Goal: Information Seeking & Learning: Learn about a topic

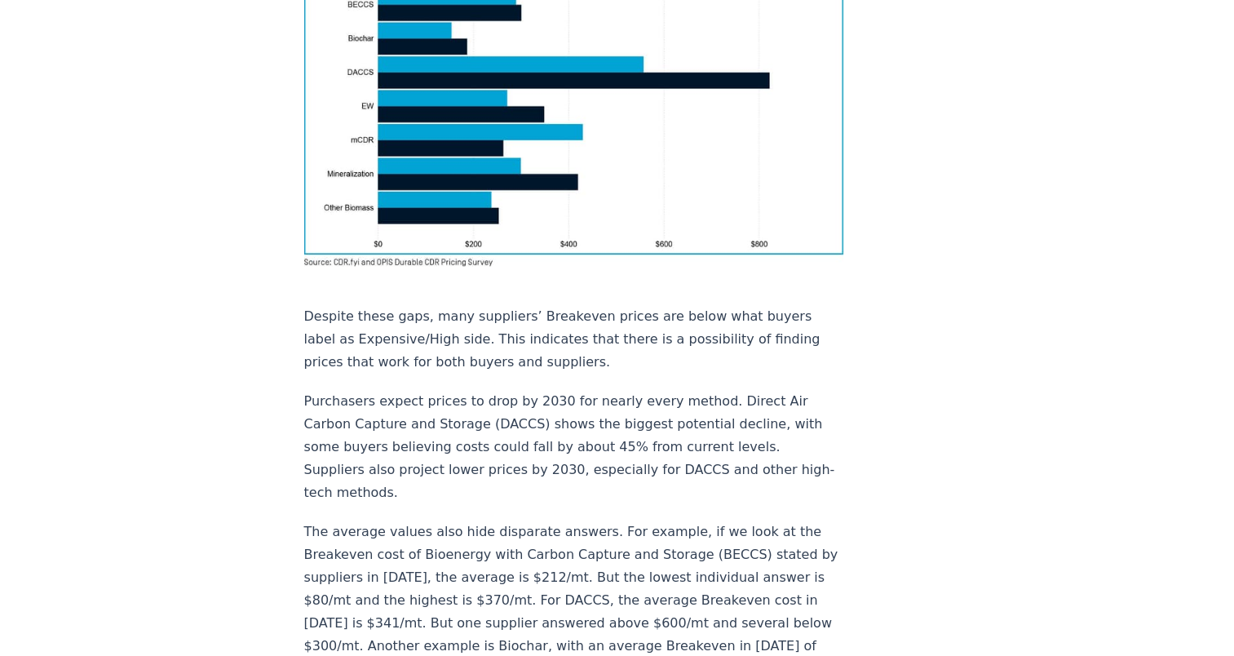
scroll to position [1360, 0]
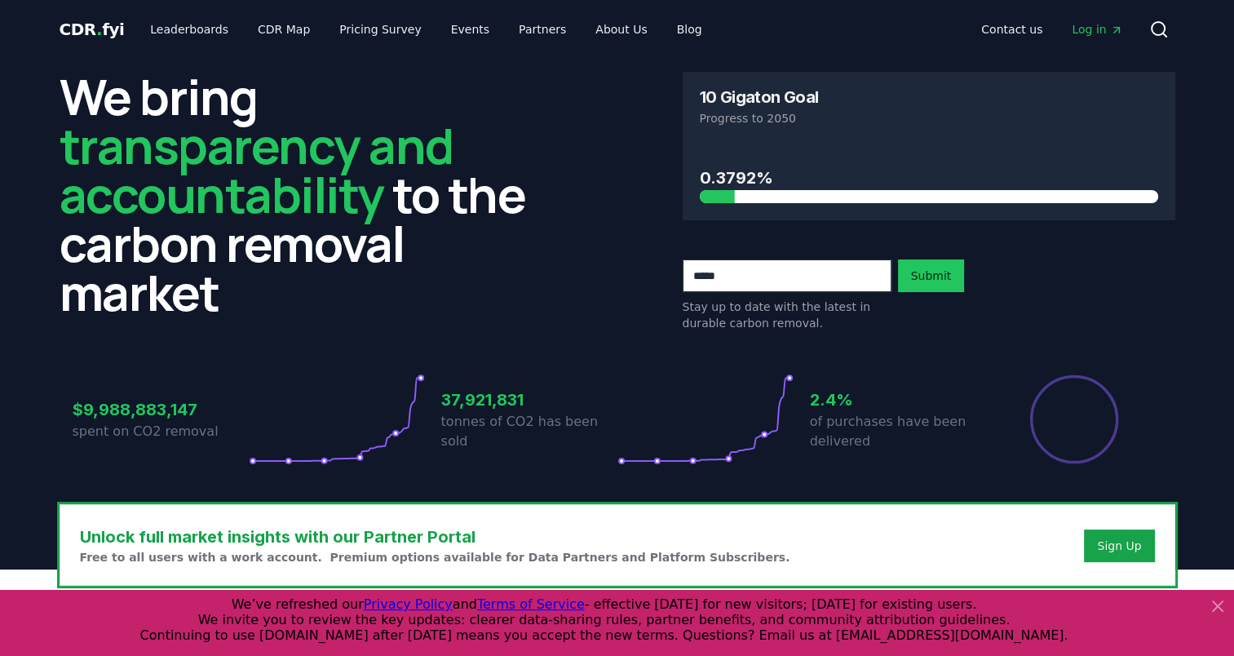
click at [1225, 604] on icon at bounding box center [1218, 606] width 20 height 20
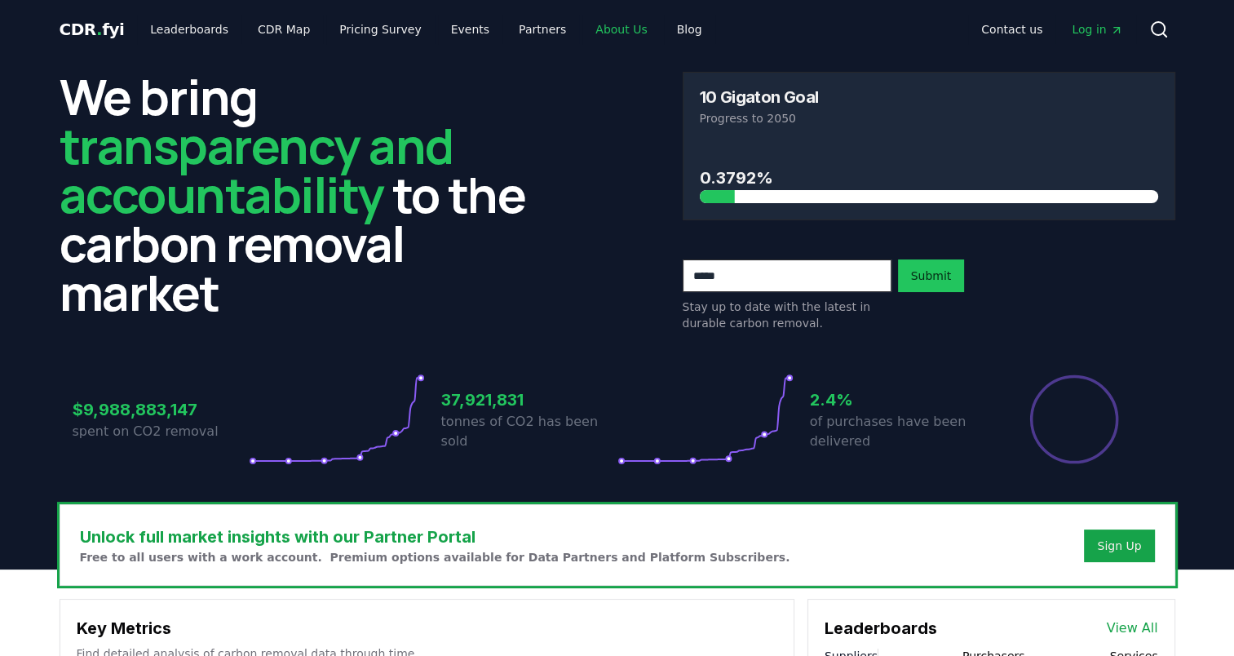
click at [582, 33] on link "About Us" at bounding box center [620, 29] width 77 height 29
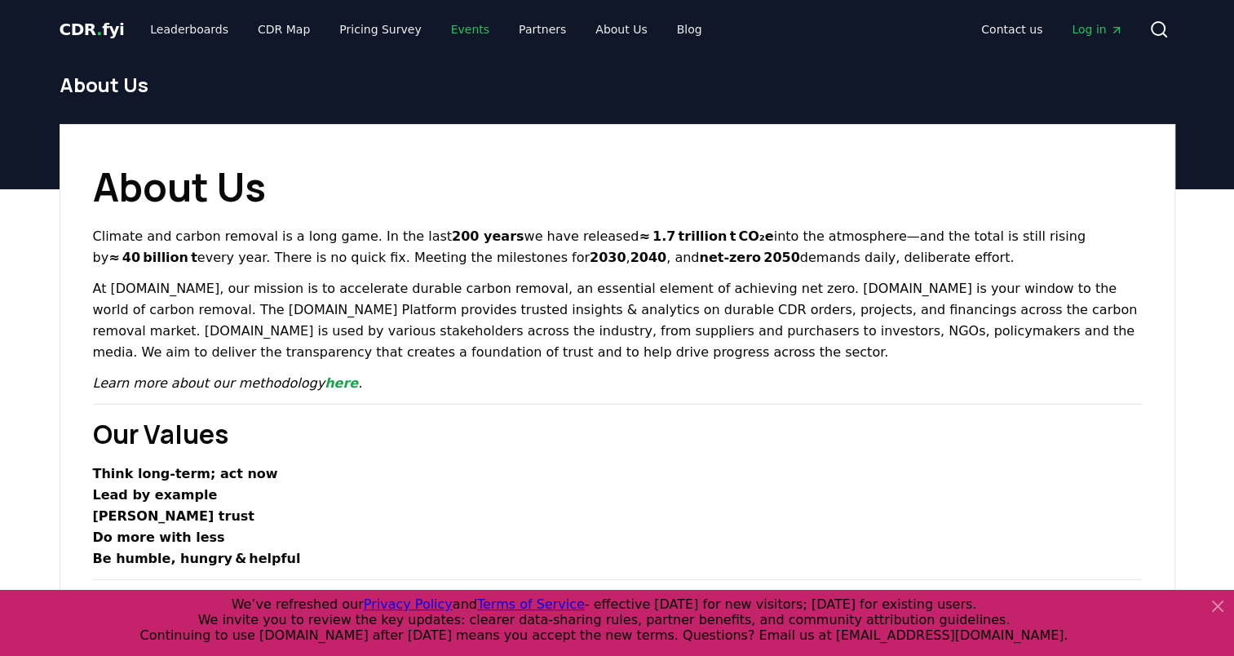
click at [447, 29] on link "Events" at bounding box center [470, 29] width 64 height 29
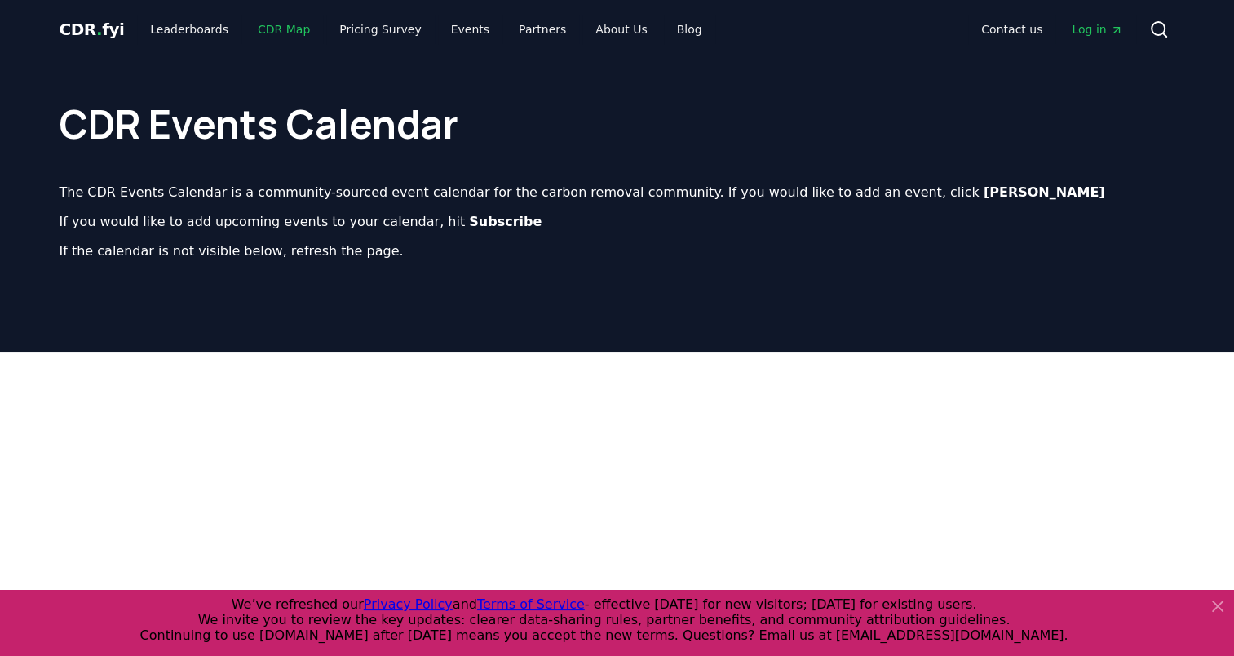
click at [271, 27] on link "CDR Map" at bounding box center [284, 29] width 78 height 29
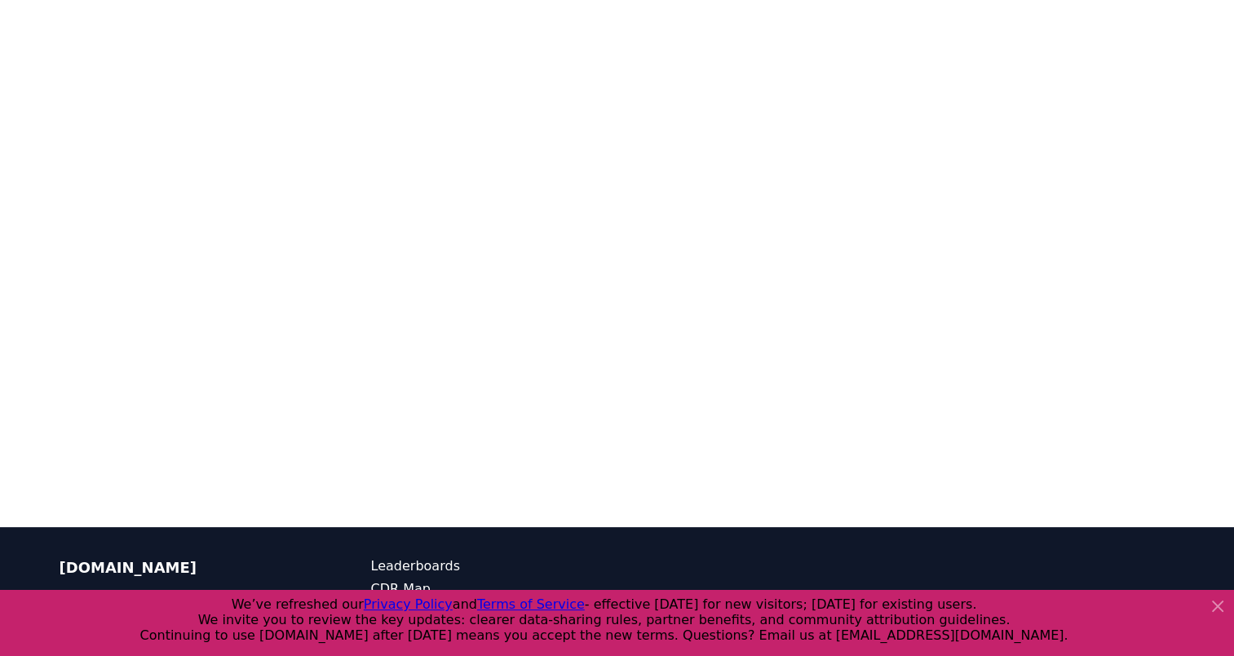
scroll to position [339, 0]
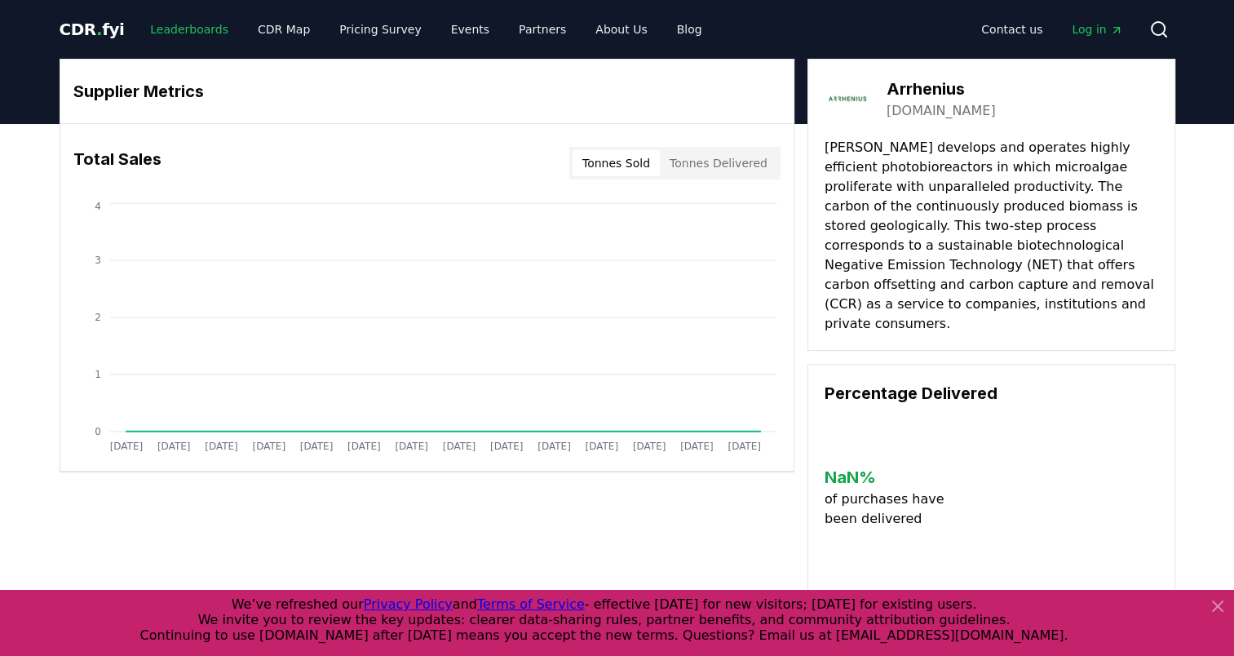
click at [175, 26] on link "Leaderboards" at bounding box center [189, 29] width 104 height 29
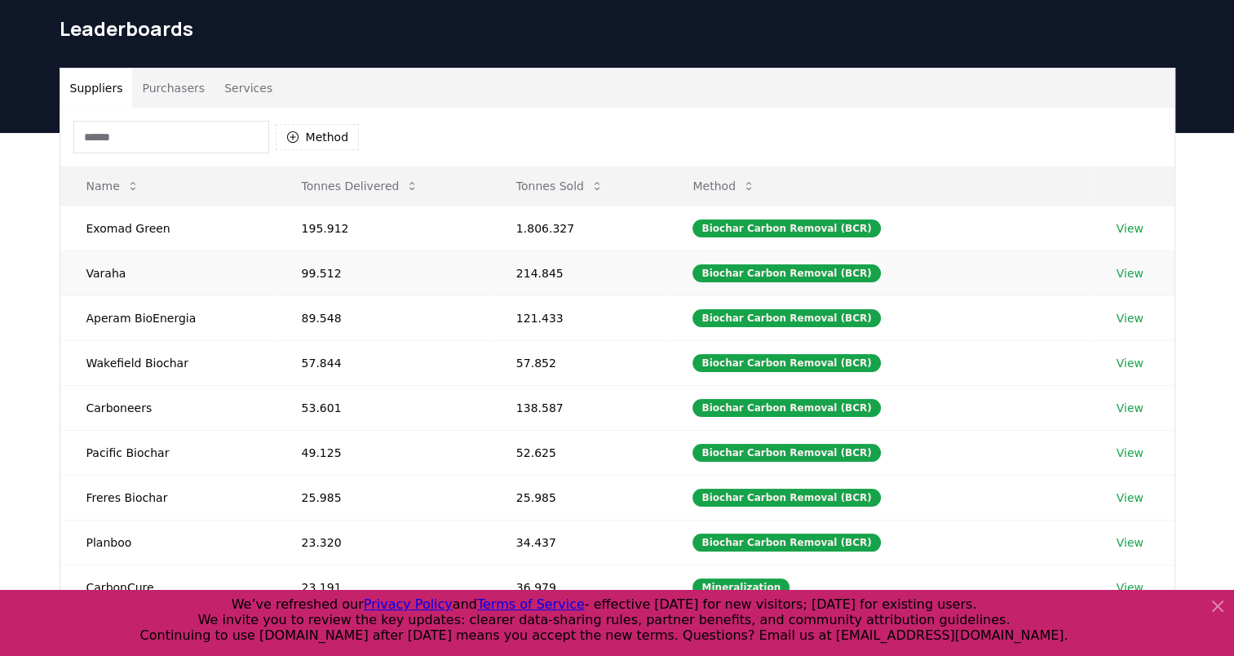
scroll to position [82, 0]
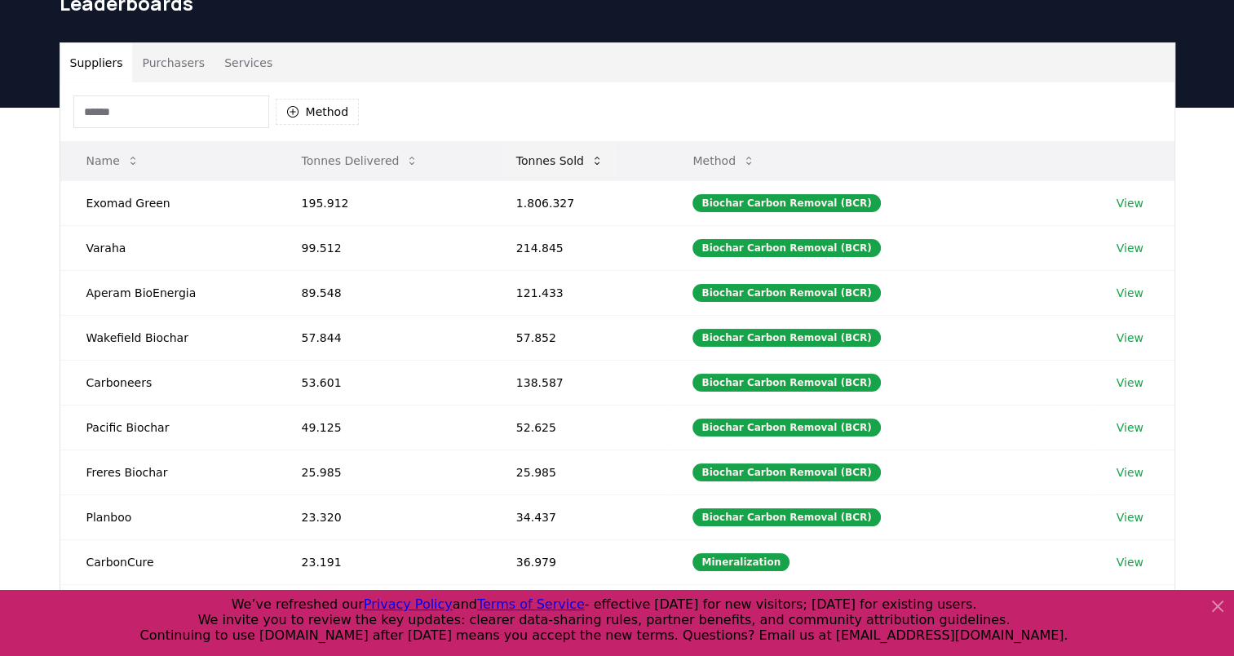
click at [581, 157] on button "Tonnes Sold" at bounding box center [559, 160] width 113 height 33
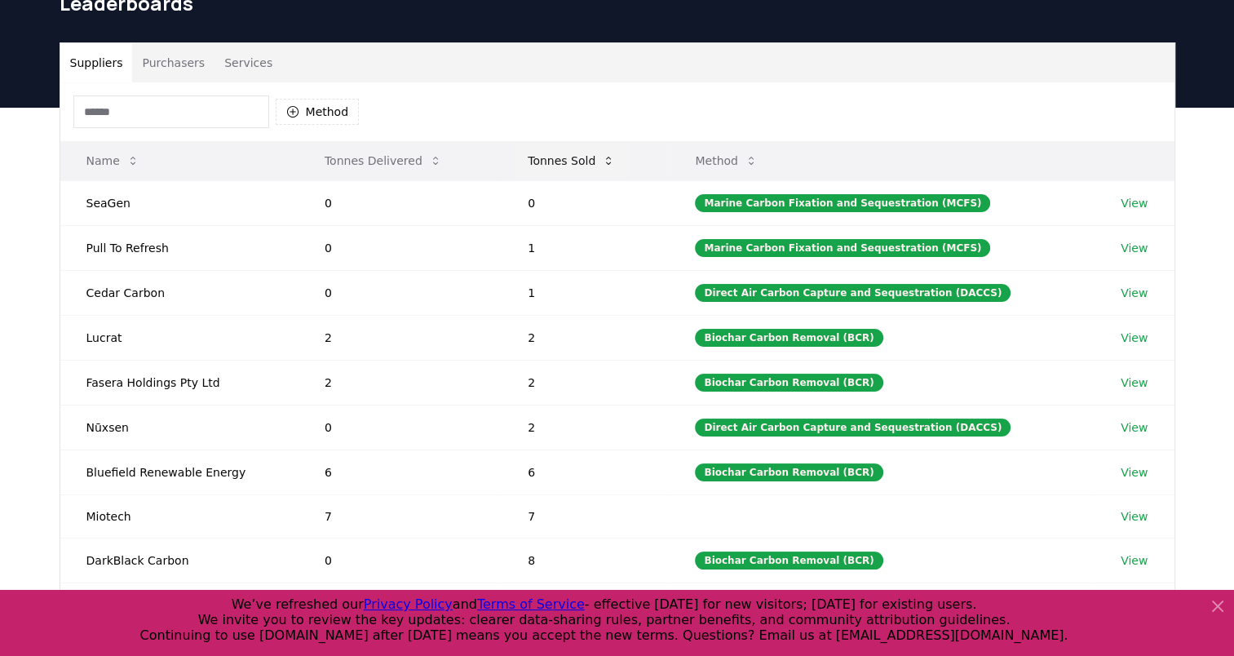
click at [580, 157] on button "Tonnes Sold" at bounding box center [571, 160] width 113 height 33
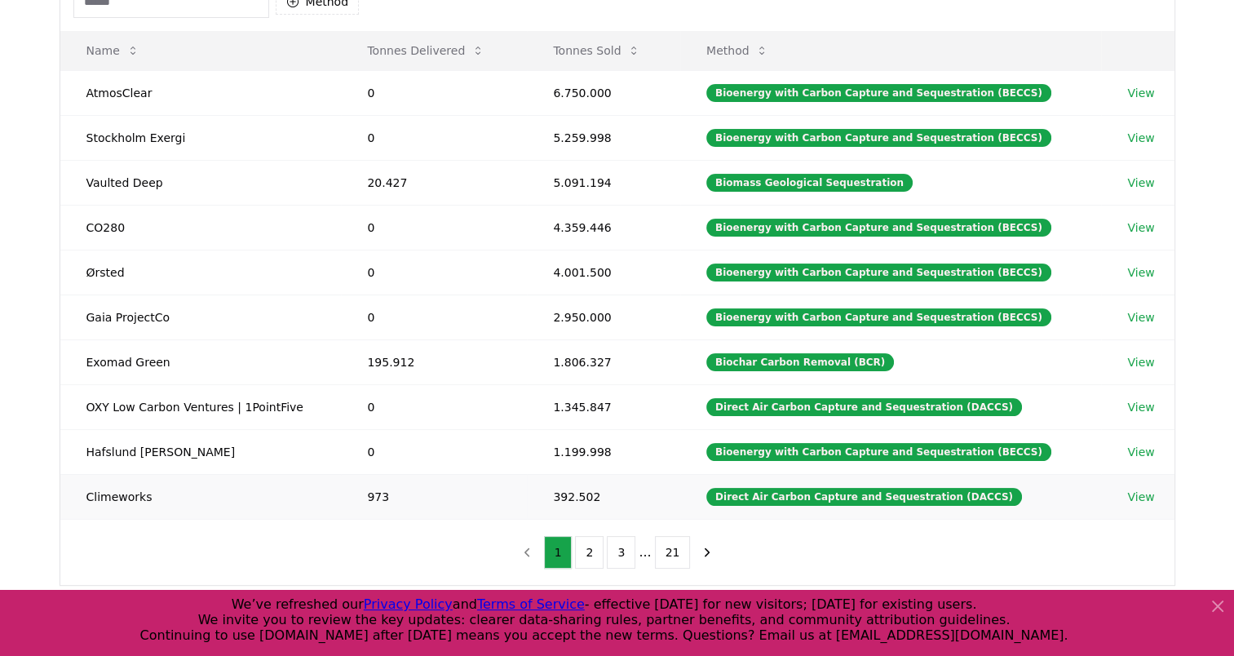
scroll to position [163, 0]
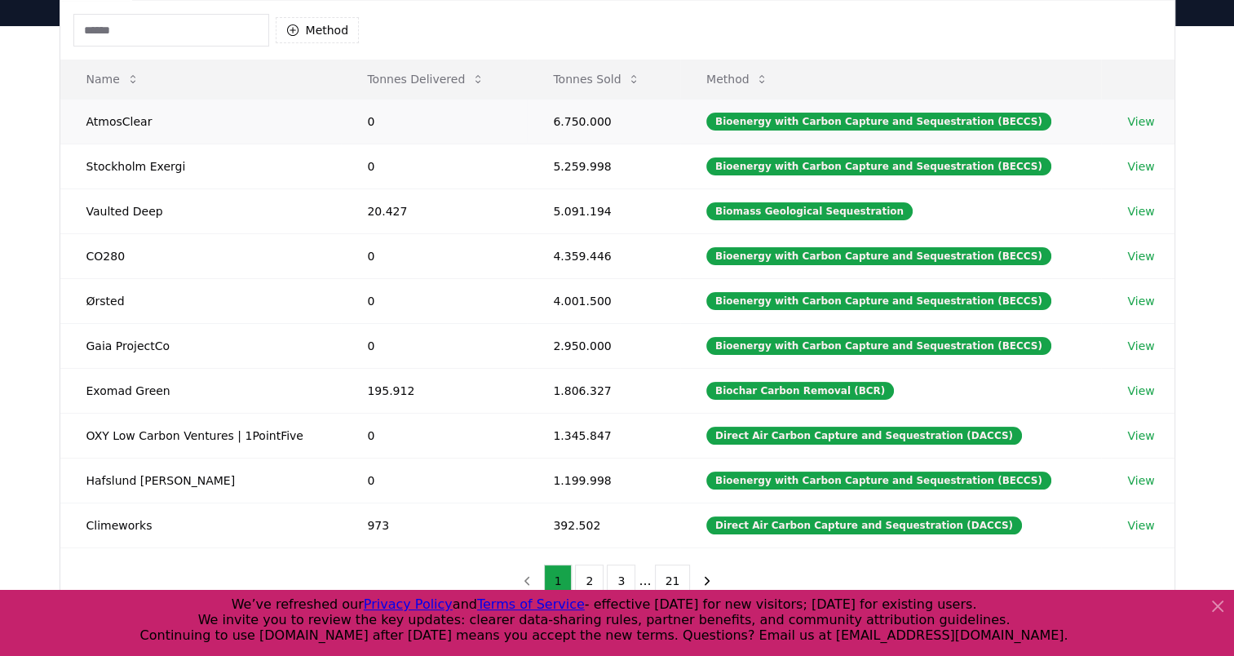
click at [108, 120] on td "AtmosClear" at bounding box center [200, 121] width 281 height 45
copy td "AtmosClear"
click at [454, 85] on button "Tonnes Delivered" at bounding box center [426, 79] width 144 height 33
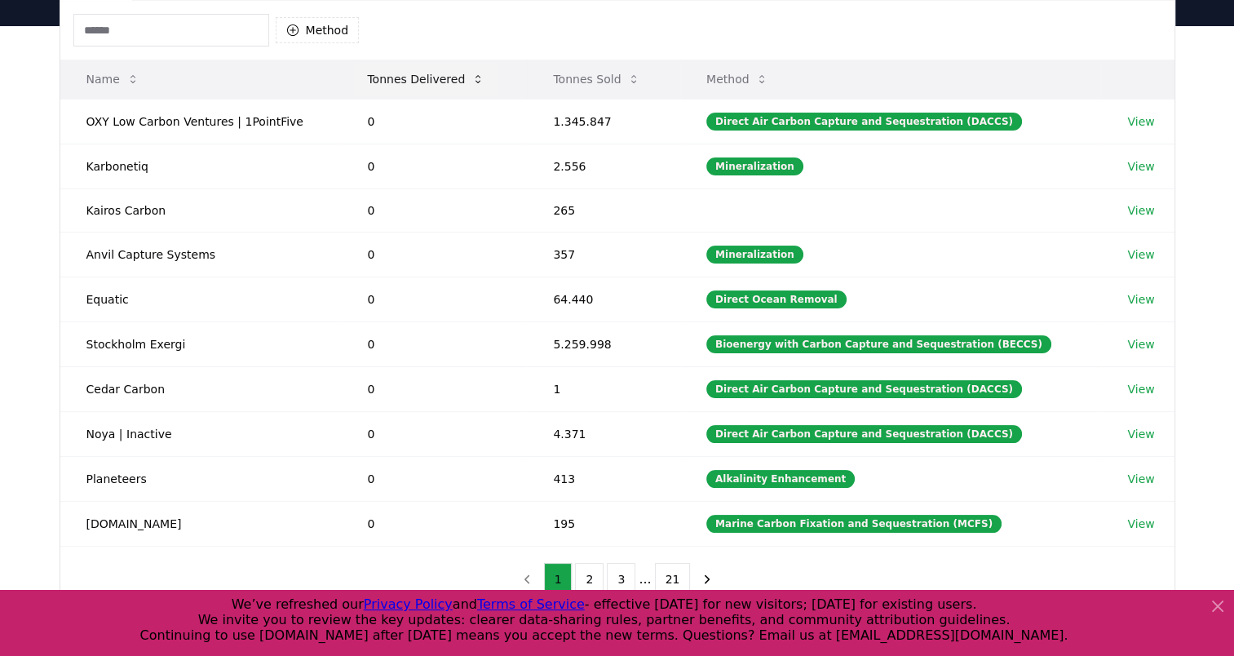
click at [454, 85] on button "Tonnes Delivered" at bounding box center [426, 79] width 144 height 33
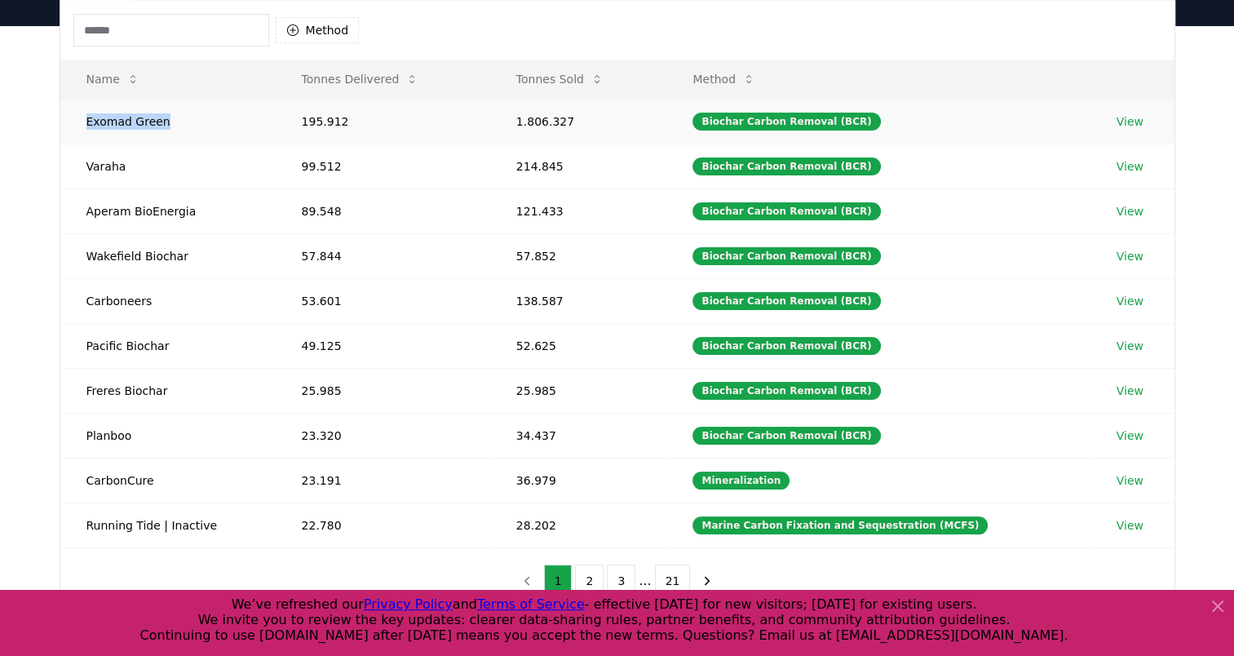
drag, startPoint x: 170, startPoint y: 117, endPoint x: 83, endPoint y: 121, distance: 86.6
click at [83, 121] on td "Exomad Green" at bounding box center [167, 121] width 215 height 45
copy td "Exomad Green"
drag, startPoint x: 179, startPoint y: 477, endPoint x: 84, endPoint y: 476, distance: 94.6
click at [84, 476] on td "CarbonCure" at bounding box center [167, 480] width 215 height 45
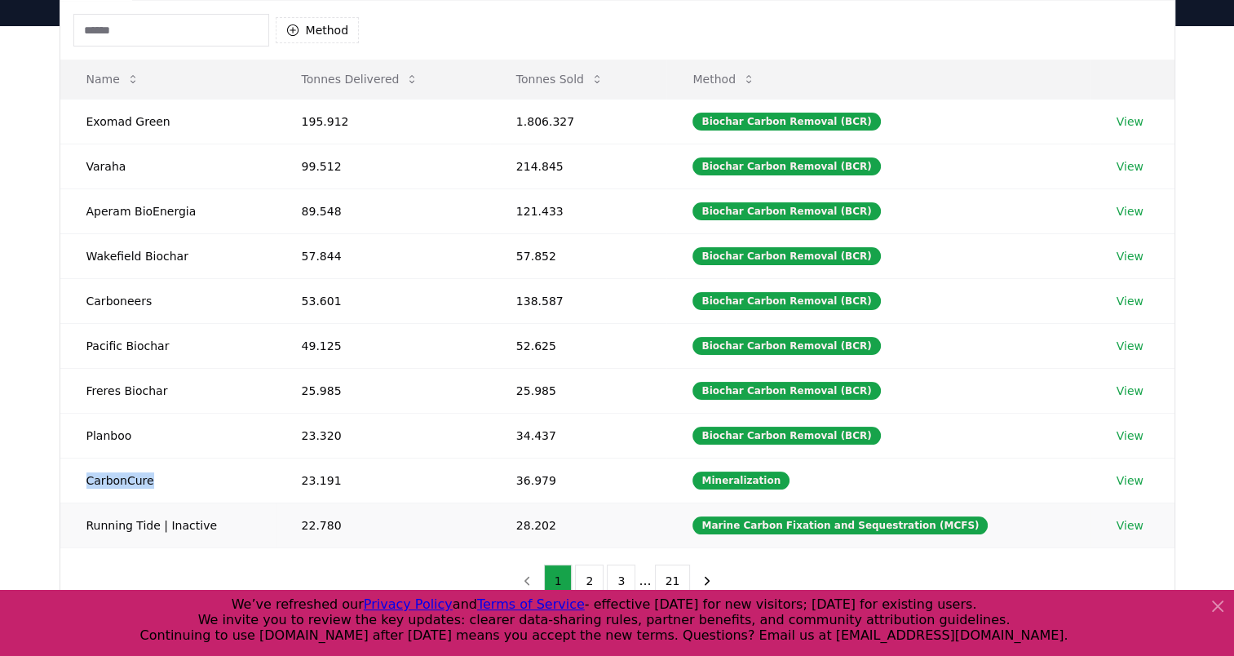
copy td "CarbonCure"
click at [671, 578] on button "21" at bounding box center [673, 580] width 36 height 33
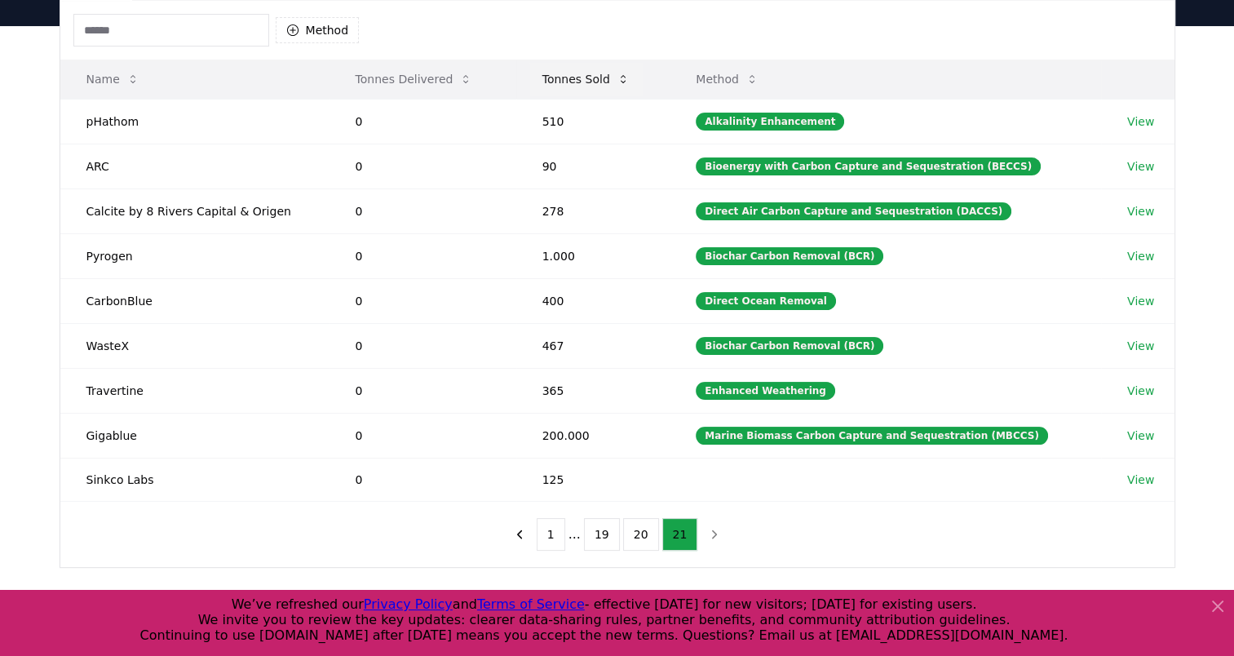
click at [576, 78] on button "Tonnes Sold" at bounding box center [585, 79] width 113 height 33
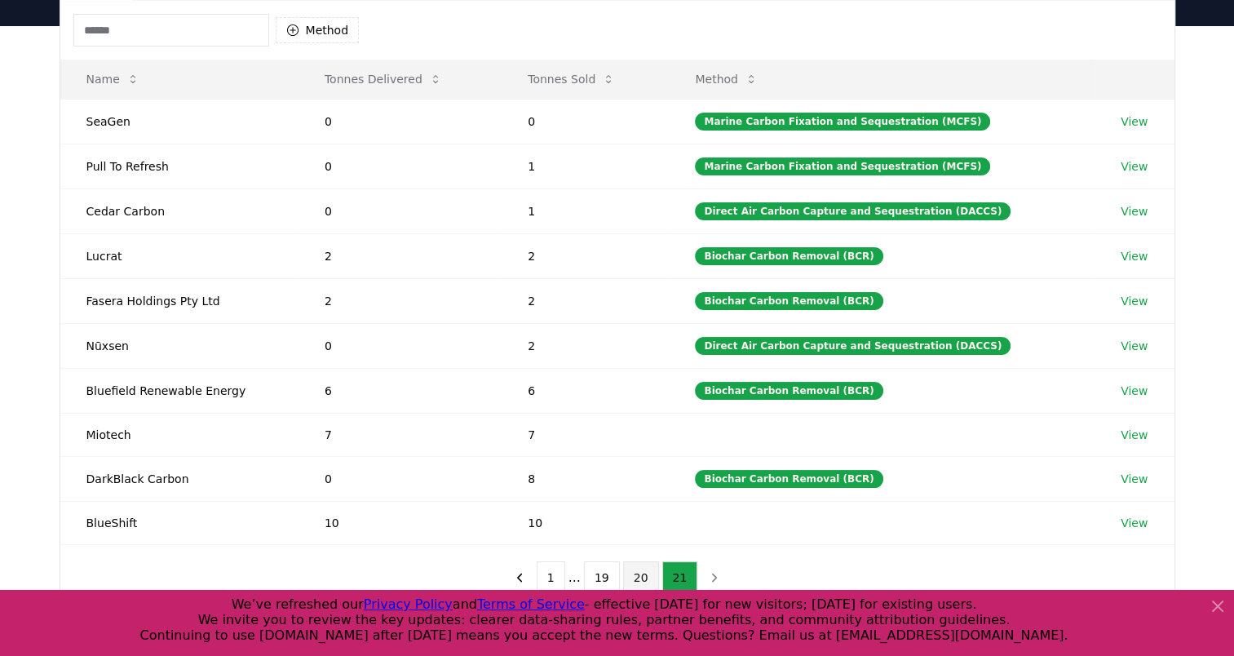
click at [646, 574] on button "20" at bounding box center [641, 577] width 36 height 33
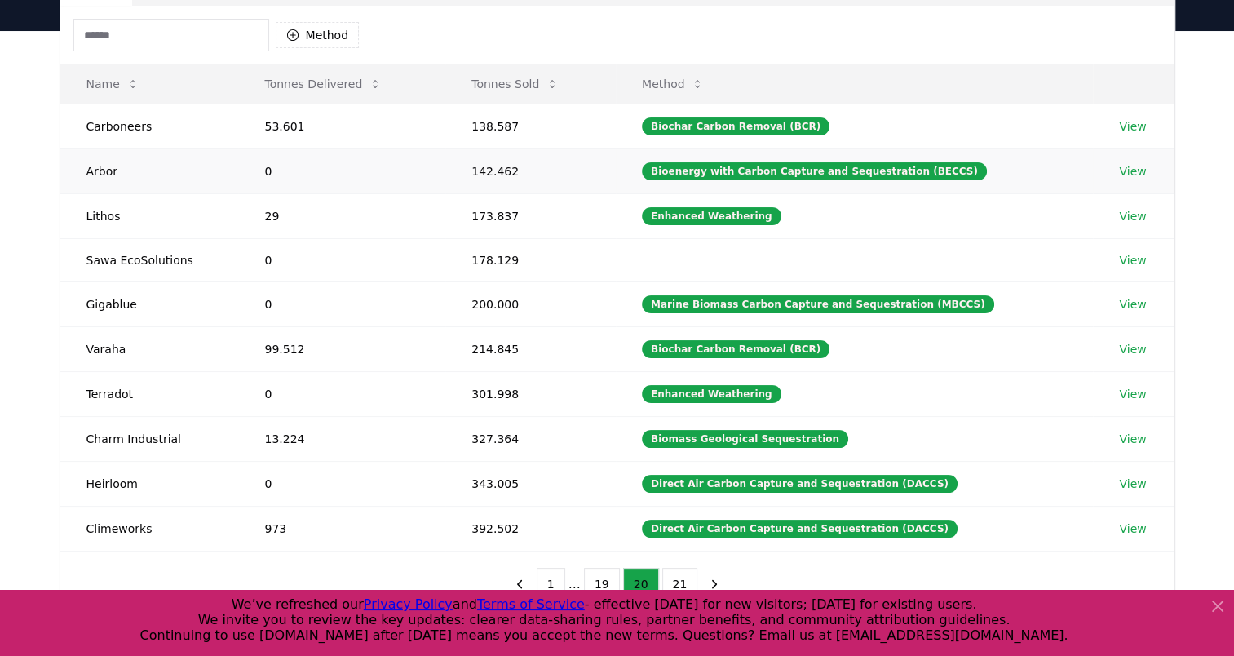
scroll to position [82, 0]
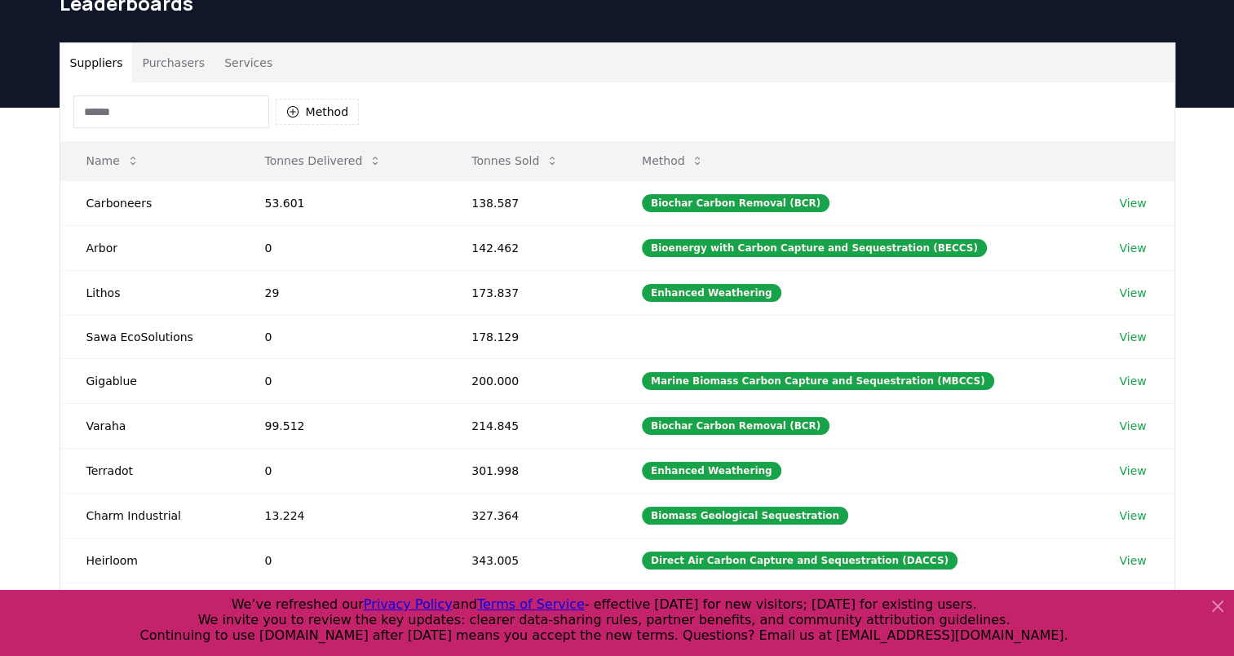
click at [176, 111] on input at bounding box center [171, 111] width 196 height 33
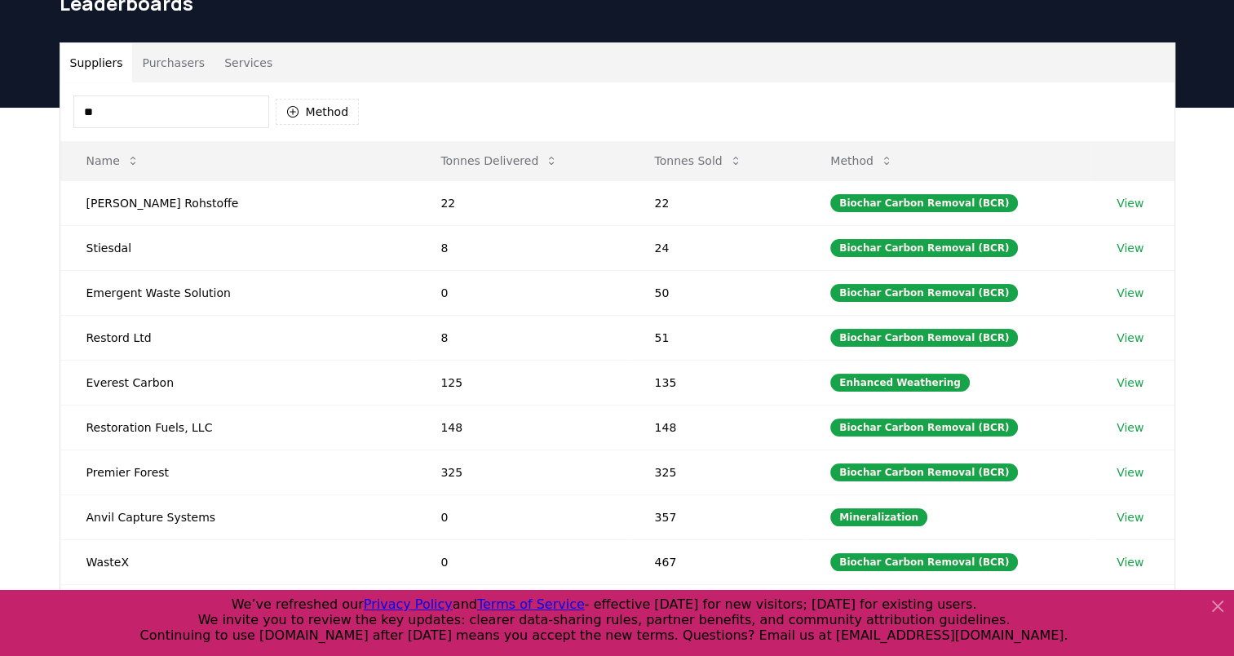
type input "*"
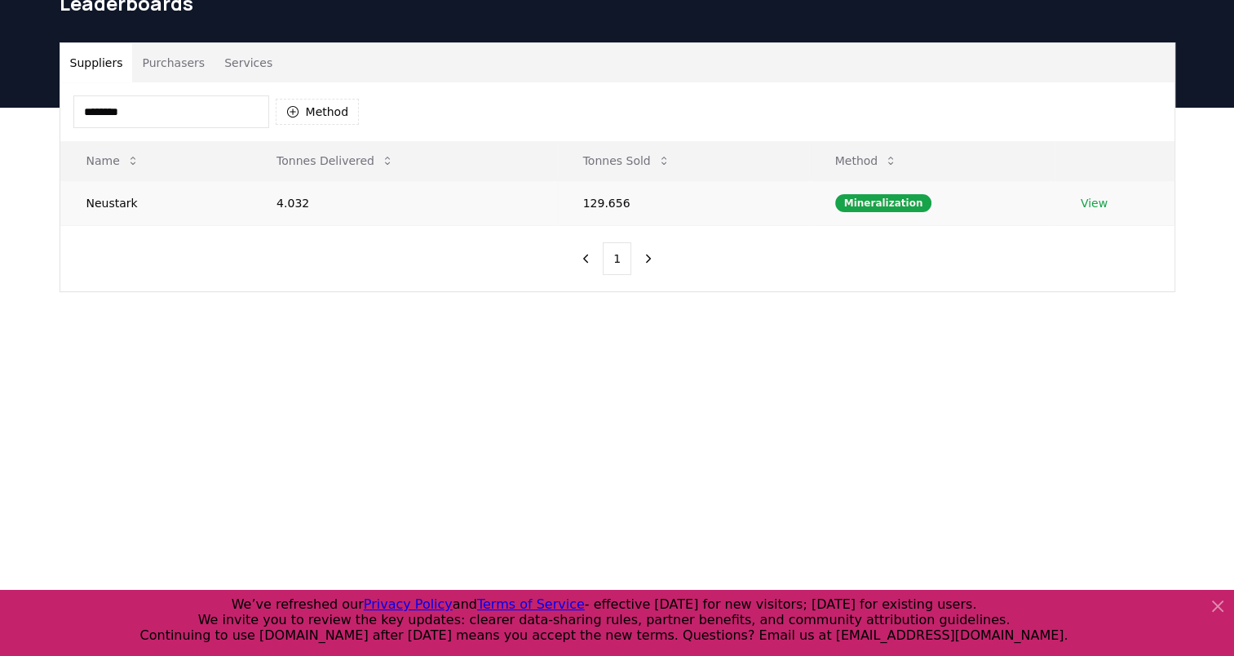
type input "********"
click at [99, 209] on td "Neustark" at bounding box center [155, 202] width 191 height 45
click at [1103, 201] on link "View" at bounding box center [1094, 203] width 27 height 16
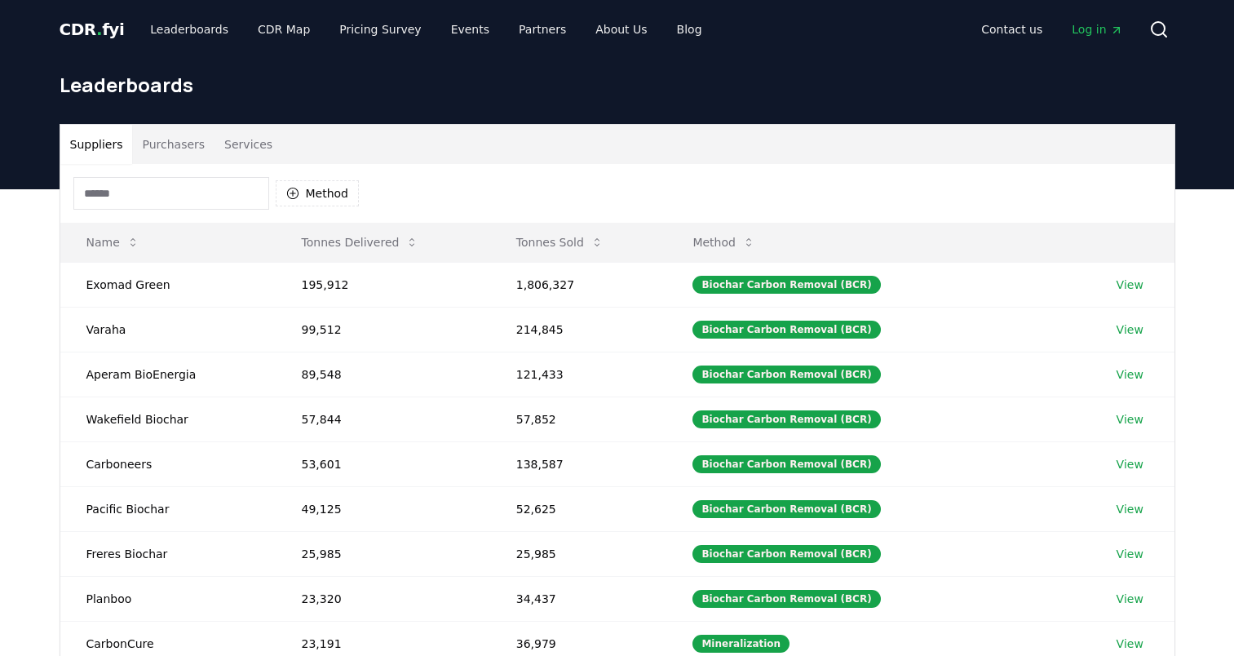
scroll to position [82, 0]
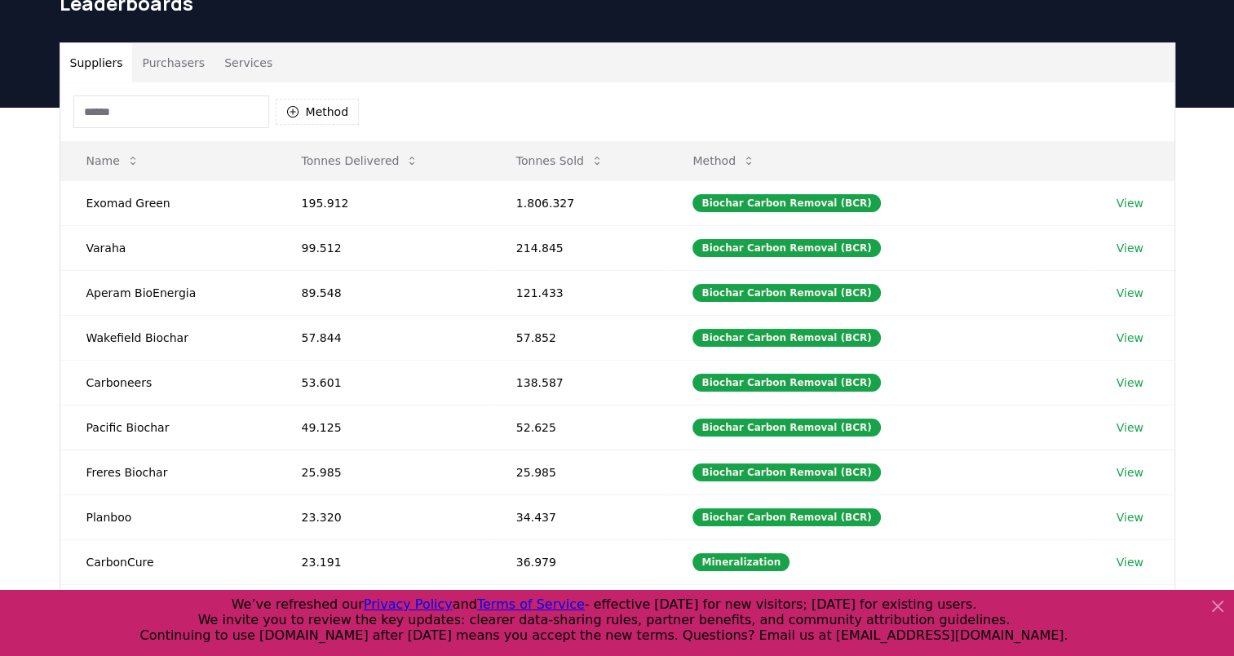
click at [179, 107] on input at bounding box center [171, 111] width 196 height 33
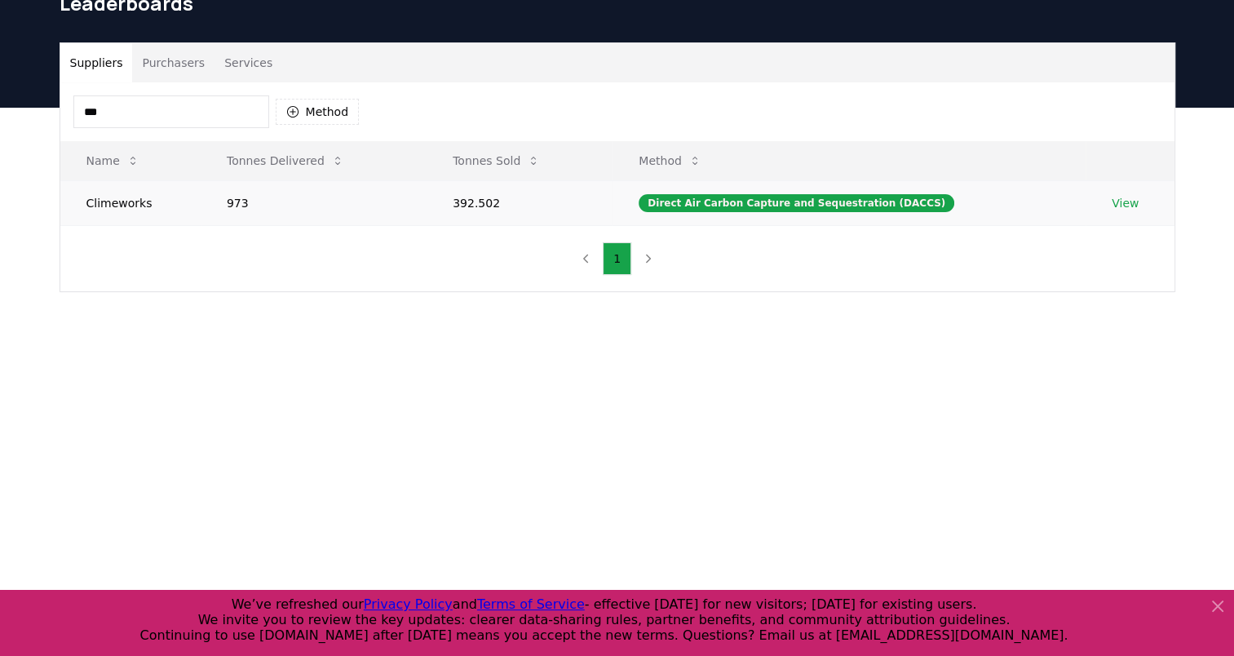
type input "***"
click at [1130, 206] on link "View" at bounding box center [1125, 203] width 27 height 16
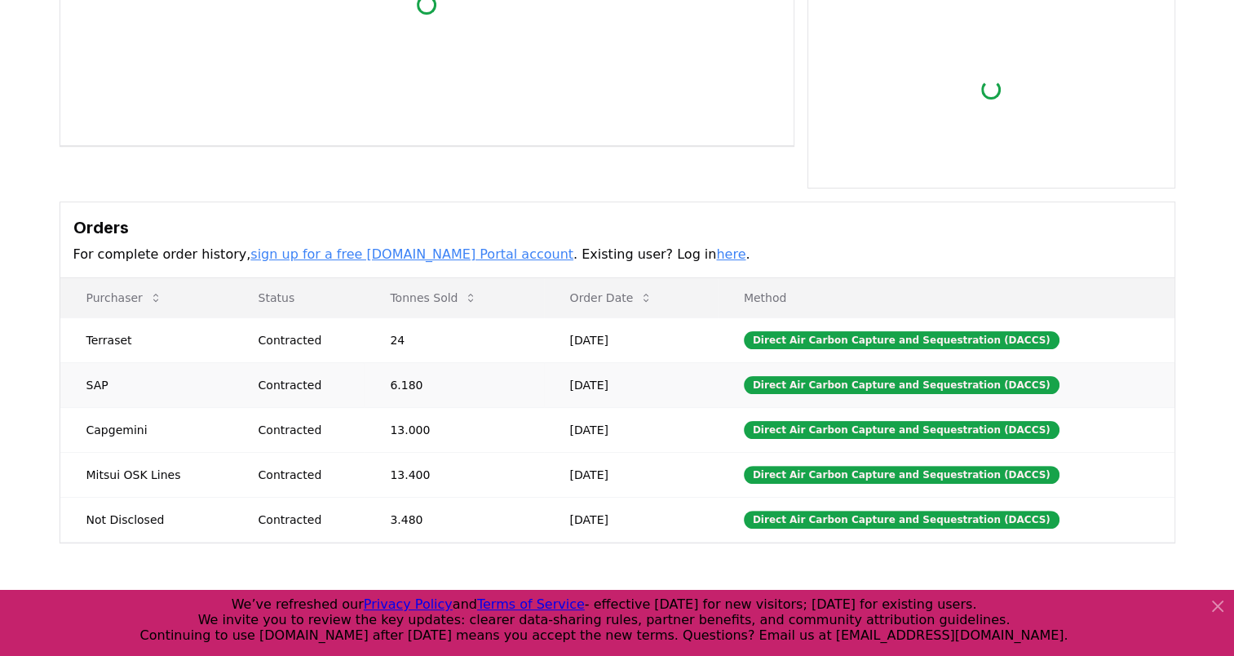
scroll to position [326, 0]
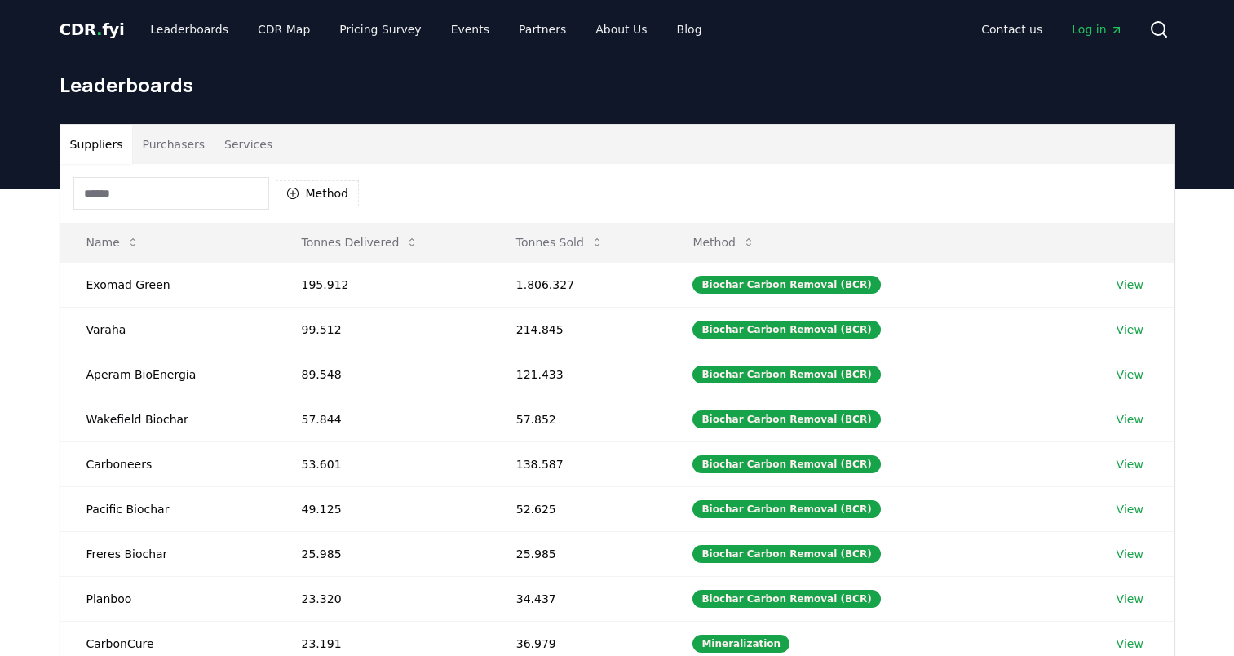
scroll to position [82, 0]
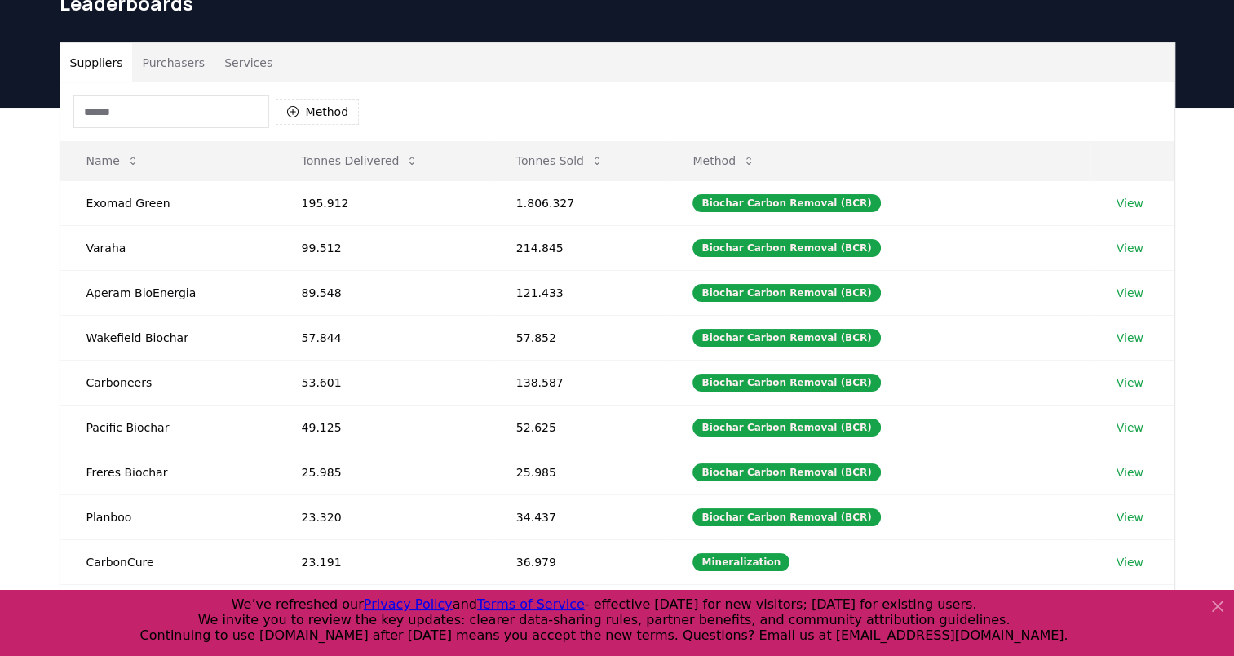
click at [104, 111] on input at bounding box center [171, 111] width 196 height 33
click at [362, 159] on button "Tonnes Delivered" at bounding box center [361, 160] width 144 height 33
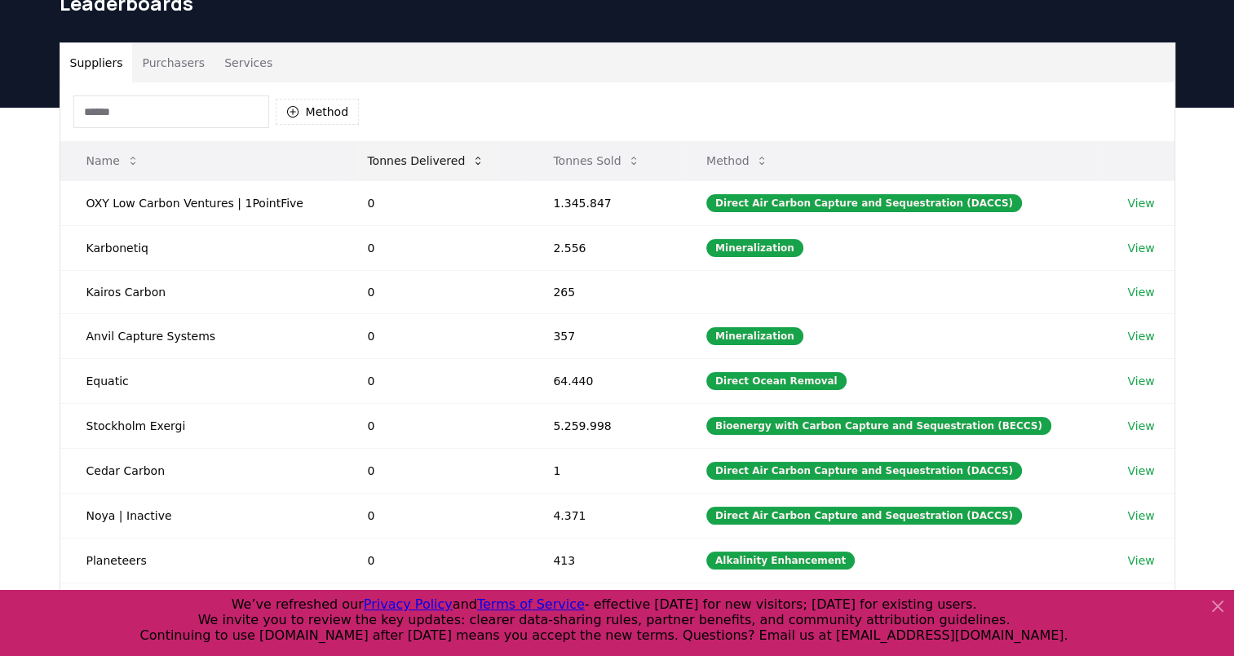
click at [398, 159] on button "Tonnes Delivered" at bounding box center [426, 160] width 144 height 33
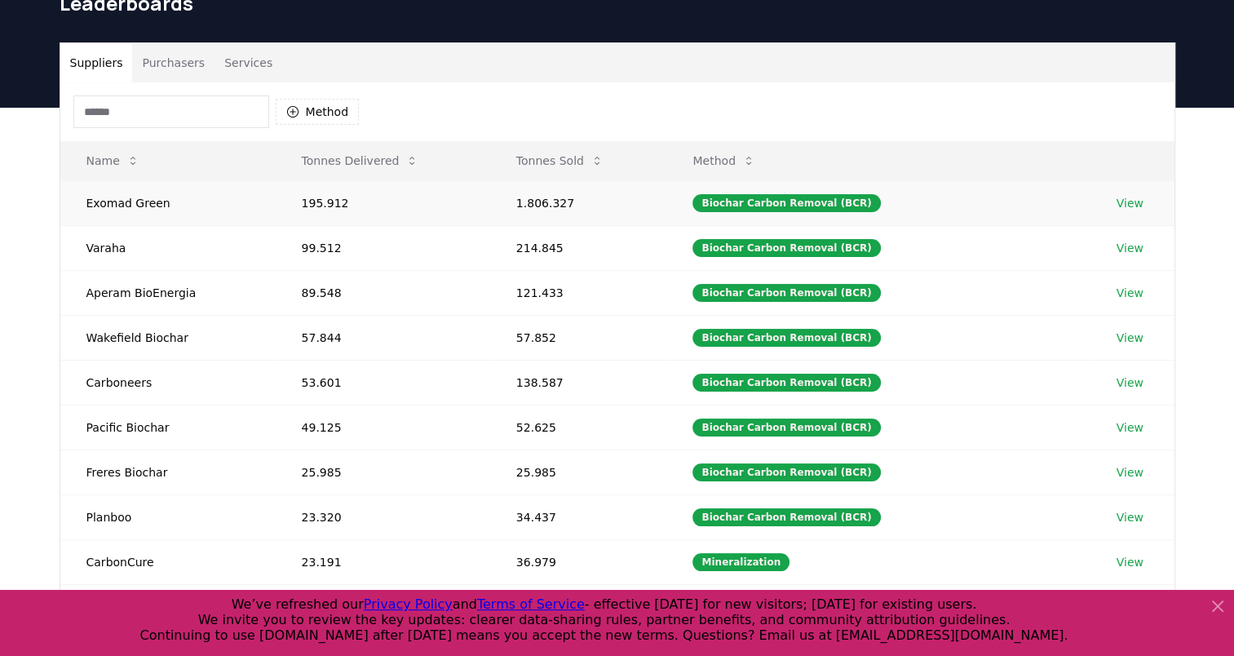
click at [1119, 205] on link "View" at bounding box center [1130, 203] width 27 height 16
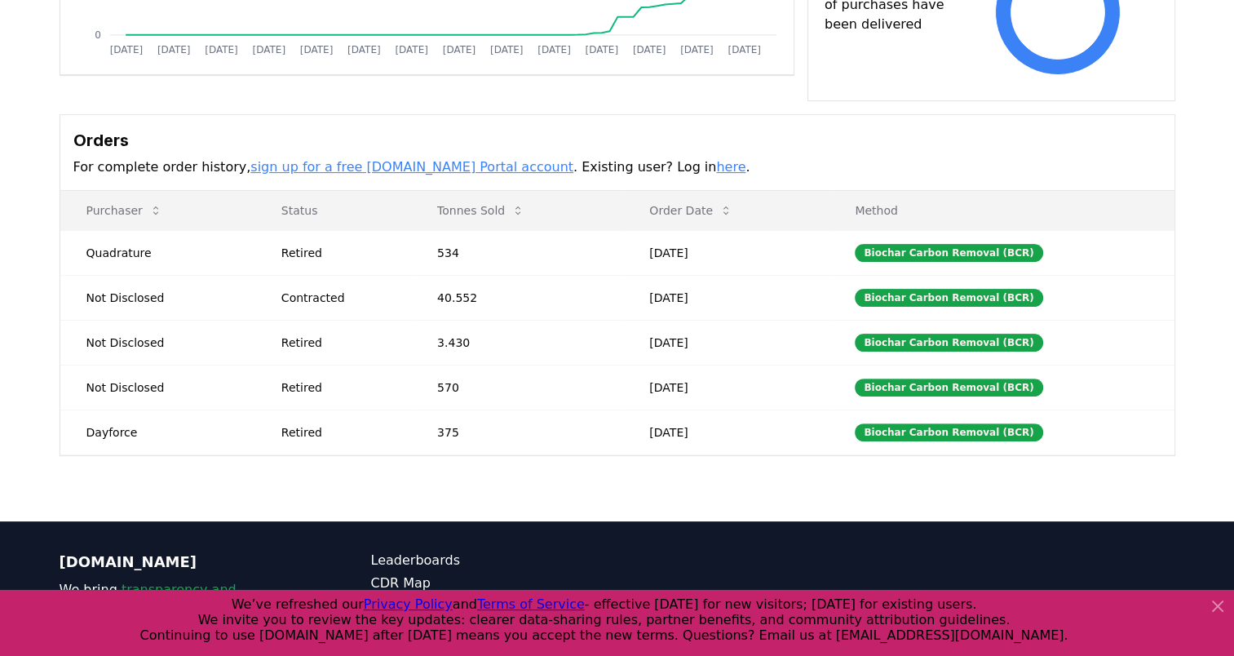
scroll to position [408, 0]
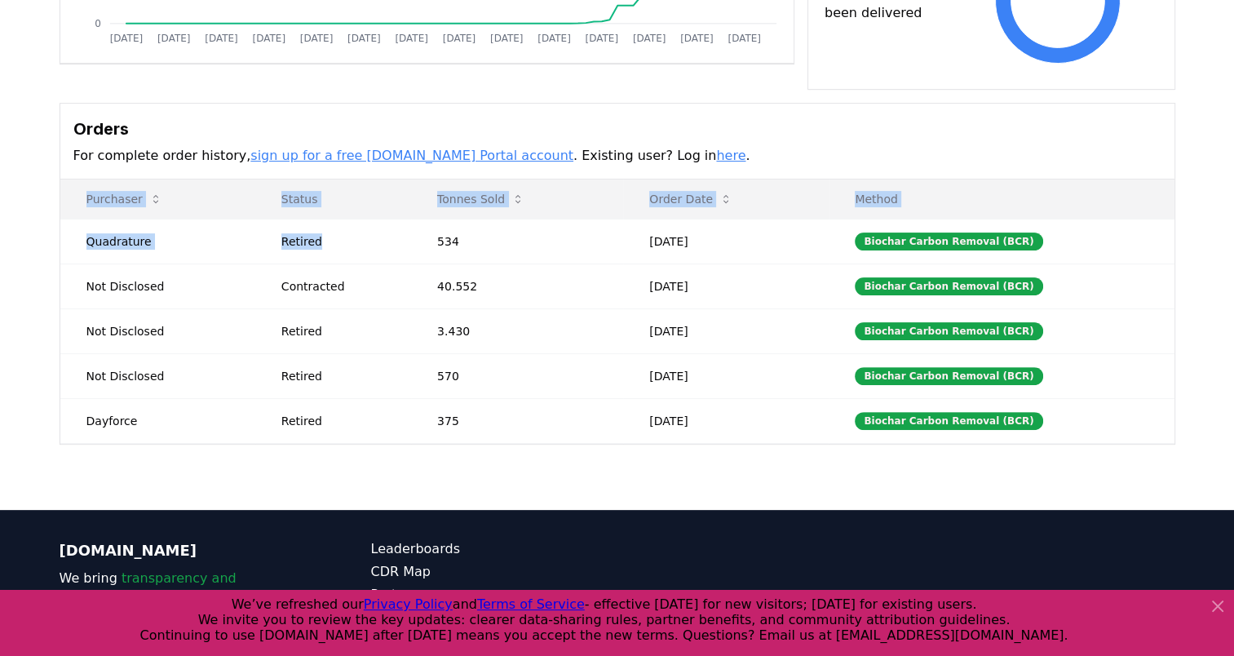
drag, startPoint x: 340, startPoint y: 243, endPoint x: 57, endPoint y: 182, distance: 289.6
click at [57, 182] on div "Supplier Metrics Total Sales Tonnes Sold Tonnes Delivered [DATE] [DATE] [DATE] …" at bounding box center [617, 48] width 1142 height 794
copy table "Purchaser Status Tonnes Sold Order Date Method Quadrature Retired"
click at [1096, 202] on p "Method" at bounding box center [1001, 199] width 319 height 16
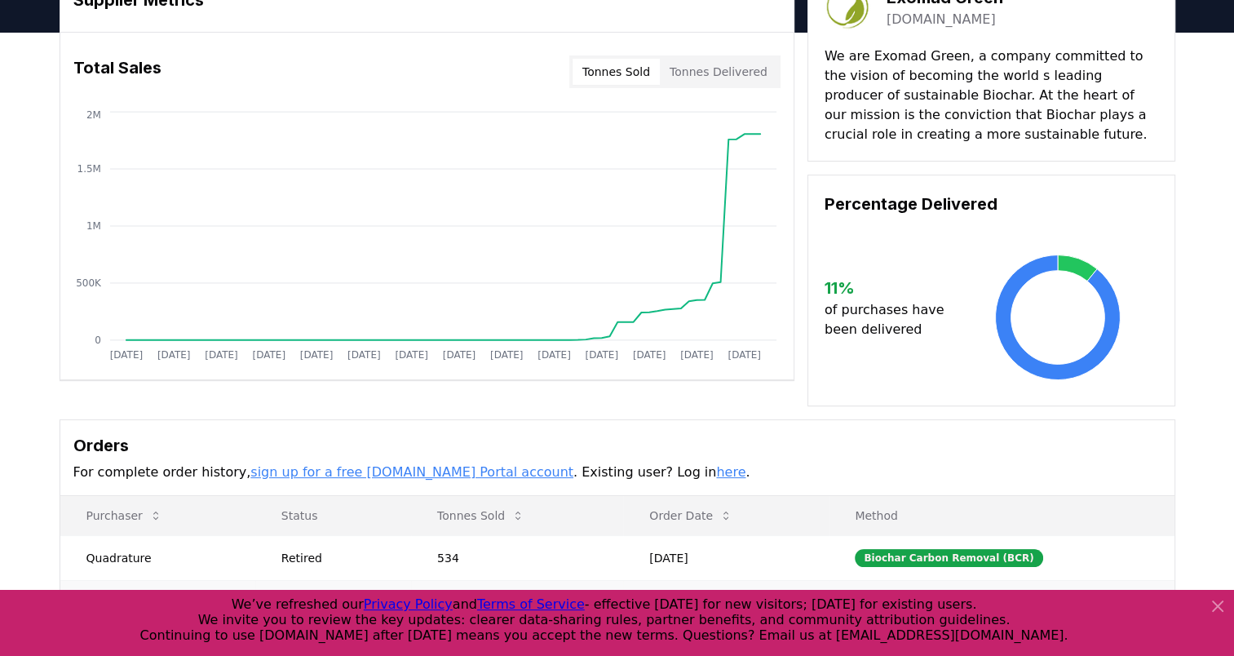
scroll to position [31, 0]
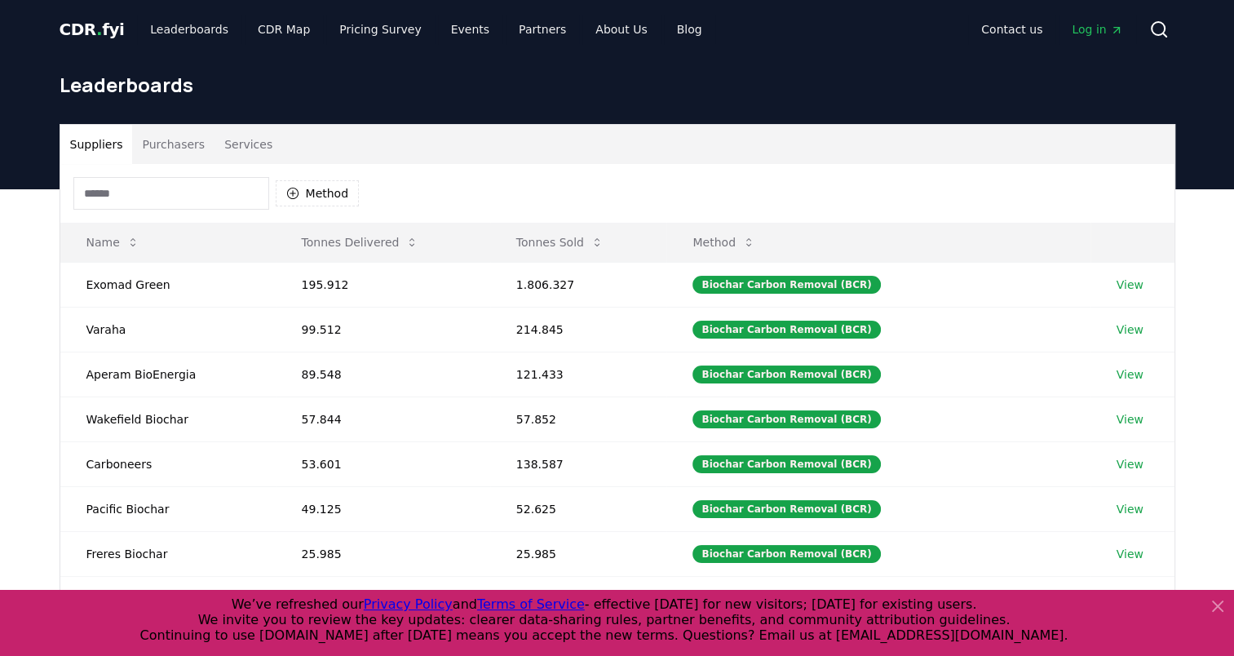
click at [175, 139] on button "Purchasers" at bounding box center [173, 144] width 82 height 39
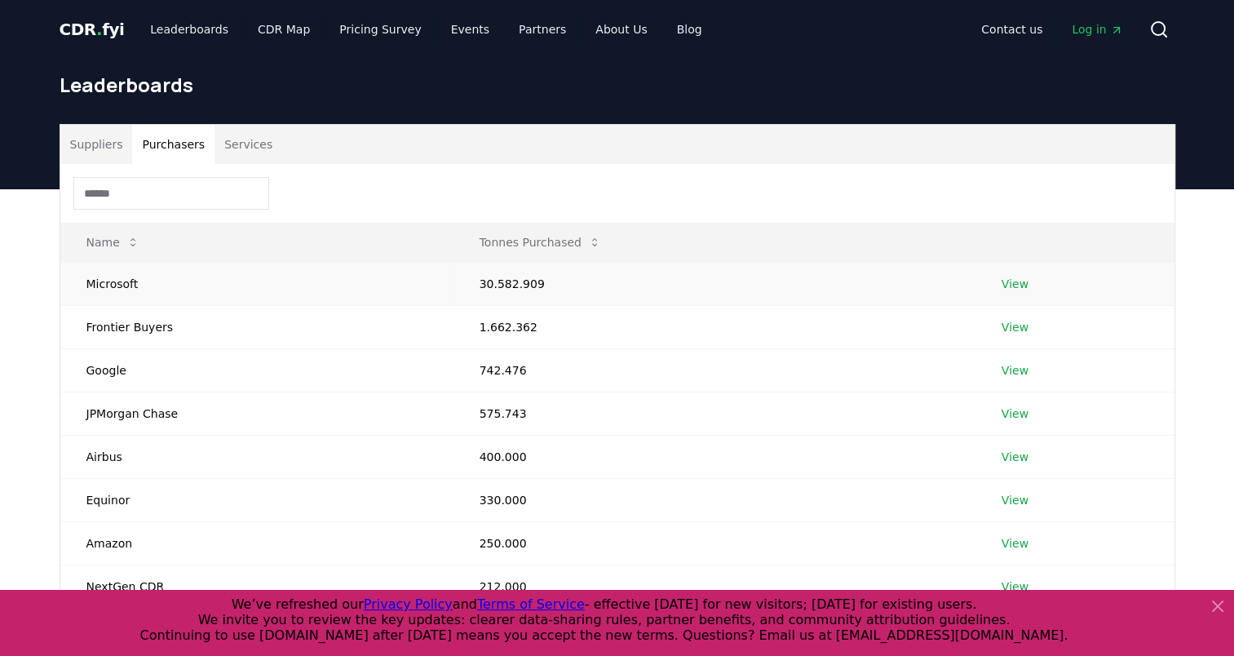
click at [1005, 284] on link "View" at bounding box center [1015, 284] width 27 height 16
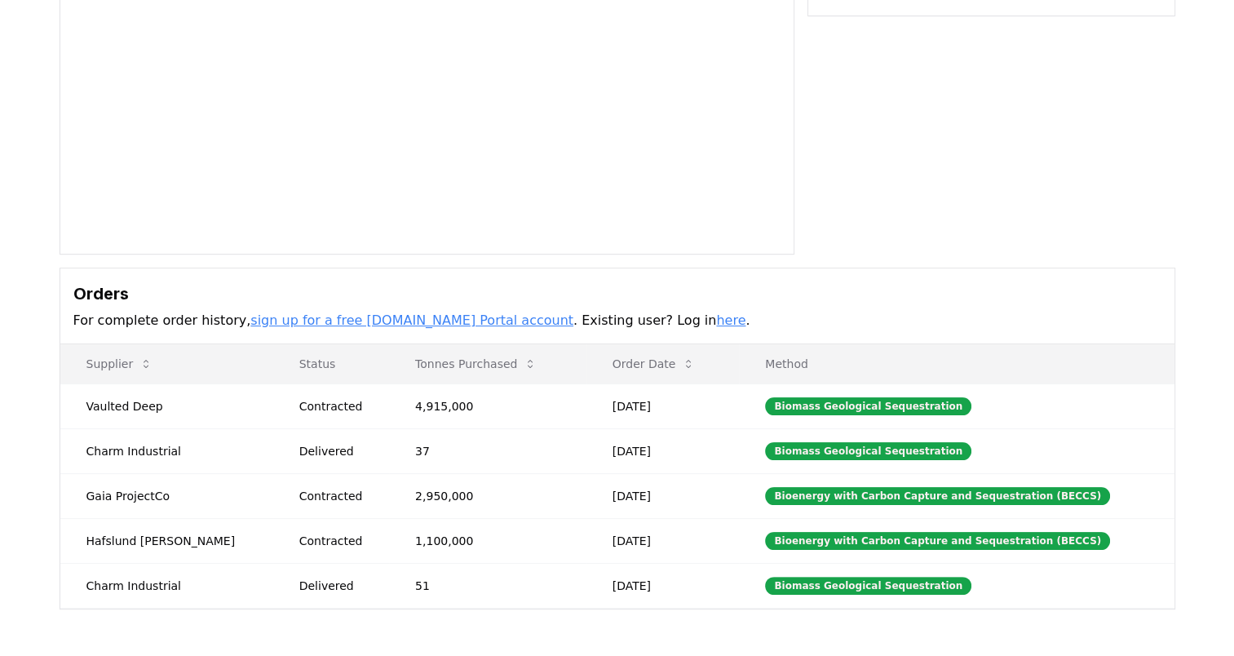
scroll to position [245, 0]
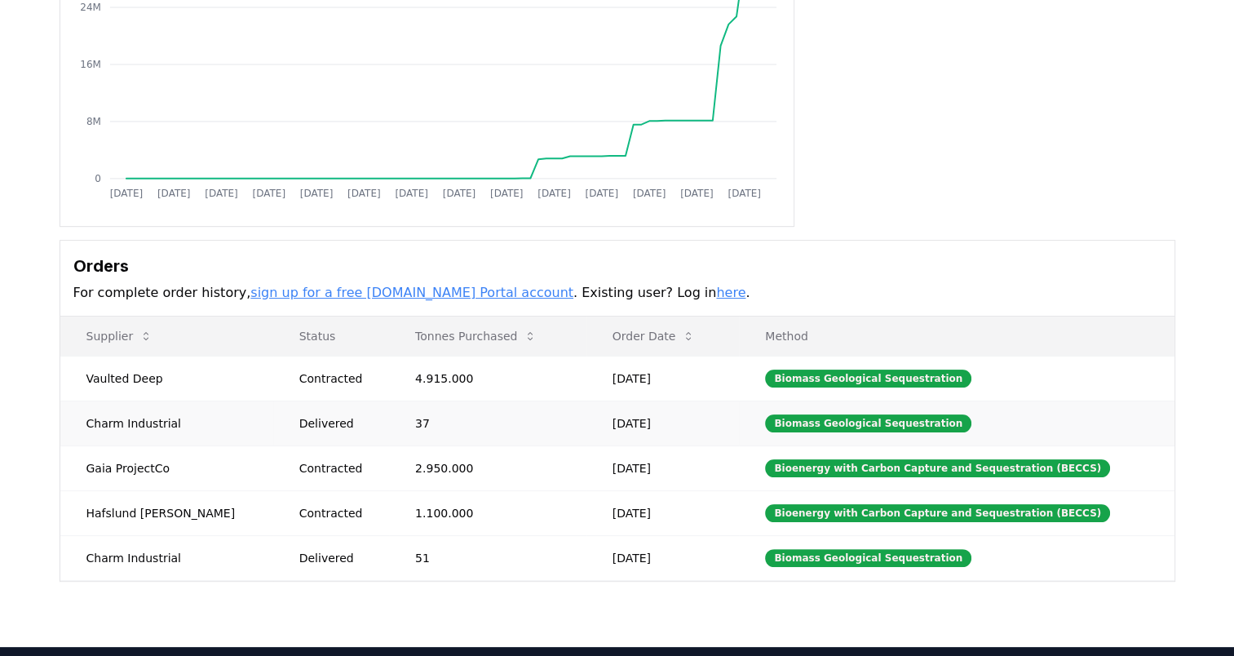
drag, startPoint x: 196, startPoint y: 423, endPoint x: 75, endPoint y: 425, distance: 120.7
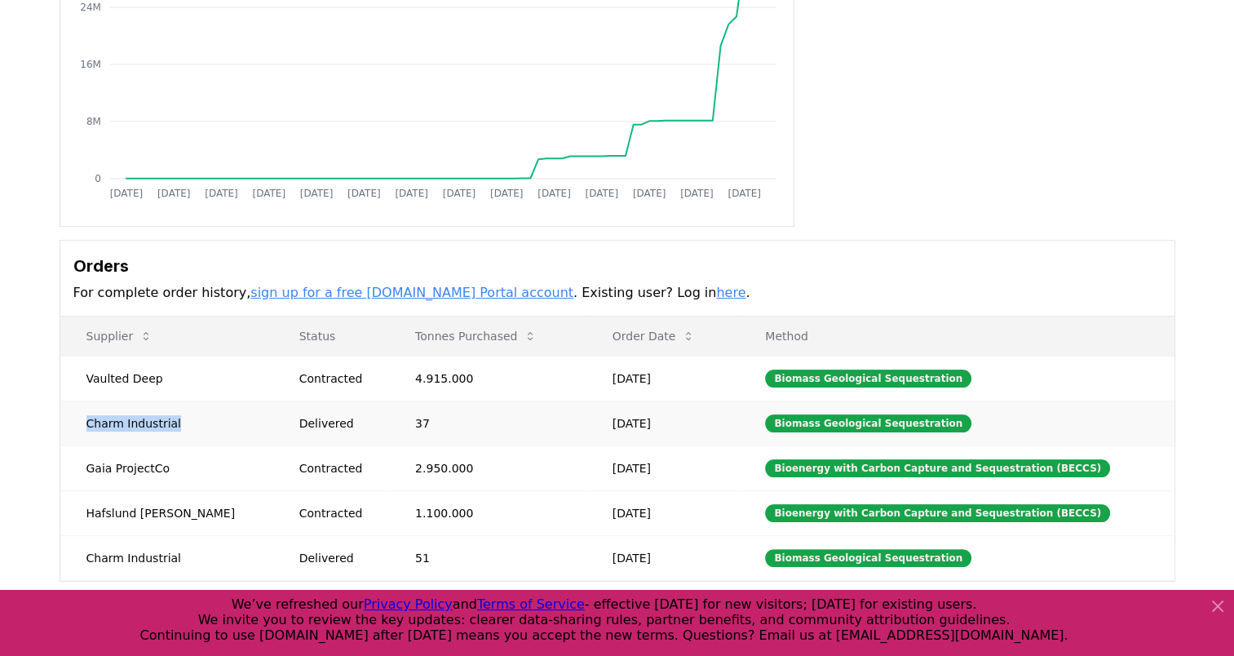
drag, startPoint x: 73, startPoint y: 425, endPoint x: 176, endPoint y: 421, distance: 102.9
click at [176, 421] on td "Charm Industrial" at bounding box center [166, 423] width 213 height 45
click at [85, 471] on td "Gaia ProjectCo" at bounding box center [166, 467] width 213 height 45
drag, startPoint x: 91, startPoint y: 464, endPoint x: 174, endPoint y: 467, distance: 83.3
click at [174, 467] on td "Gaia ProjectCo" at bounding box center [166, 467] width 213 height 45
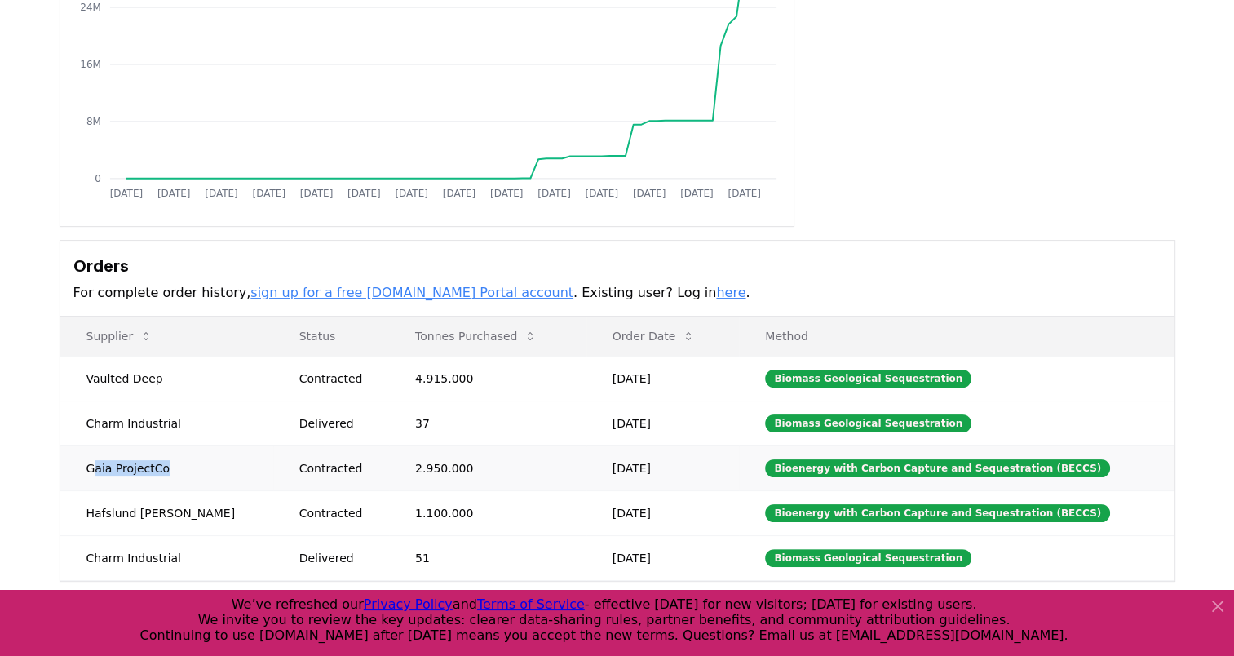
drag, startPoint x: 174, startPoint y: 467, endPoint x: 165, endPoint y: 467, distance: 9.0
click at [178, 467] on td "Gaia ProjectCo" at bounding box center [166, 467] width 213 height 45
click at [163, 467] on td "Gaia ProjectCo" at bounding box center [166, 467] width 213 height 45
drag, startPoint x: 159, startPoint y: 467, endPoint x: 75, endPoint y: 467, distance: 84.0
click at [75, 467] on td "Gaia ProjectCo" at bounding box center [166, 467] width 213 height 45
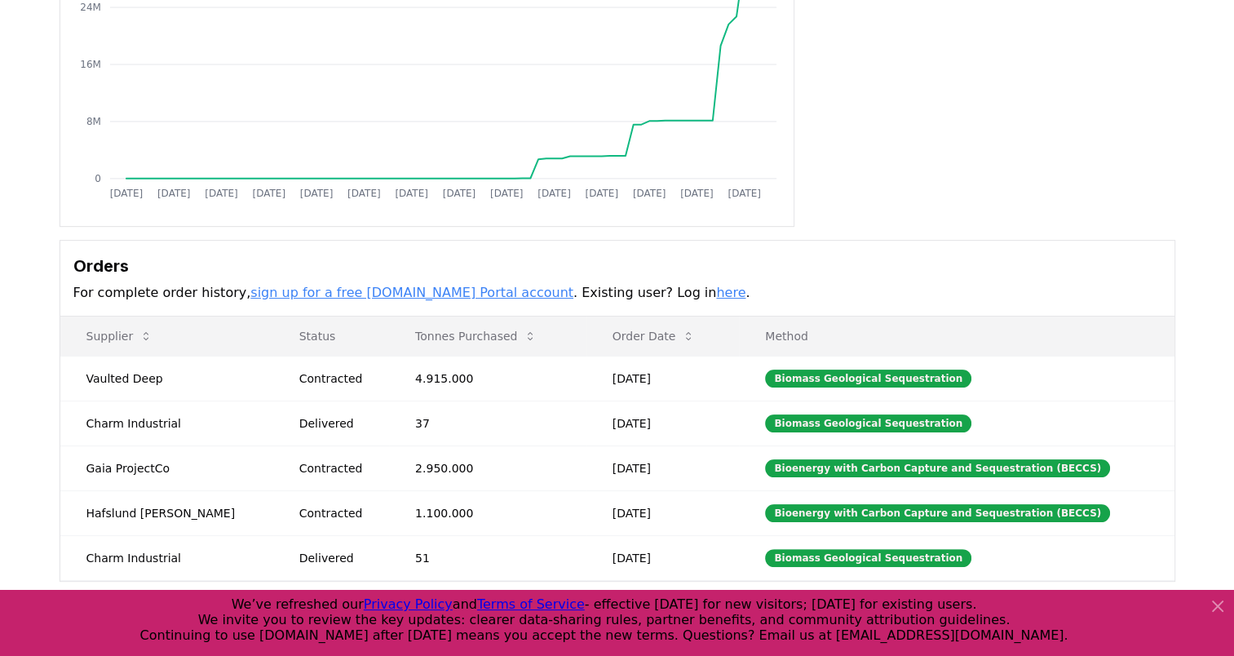
click at [661, 262] on h3 "Orders" at bounding box center [617, 266] width 1088 height 24
